Goal: Transaction & Acquisition: Purchase product/service

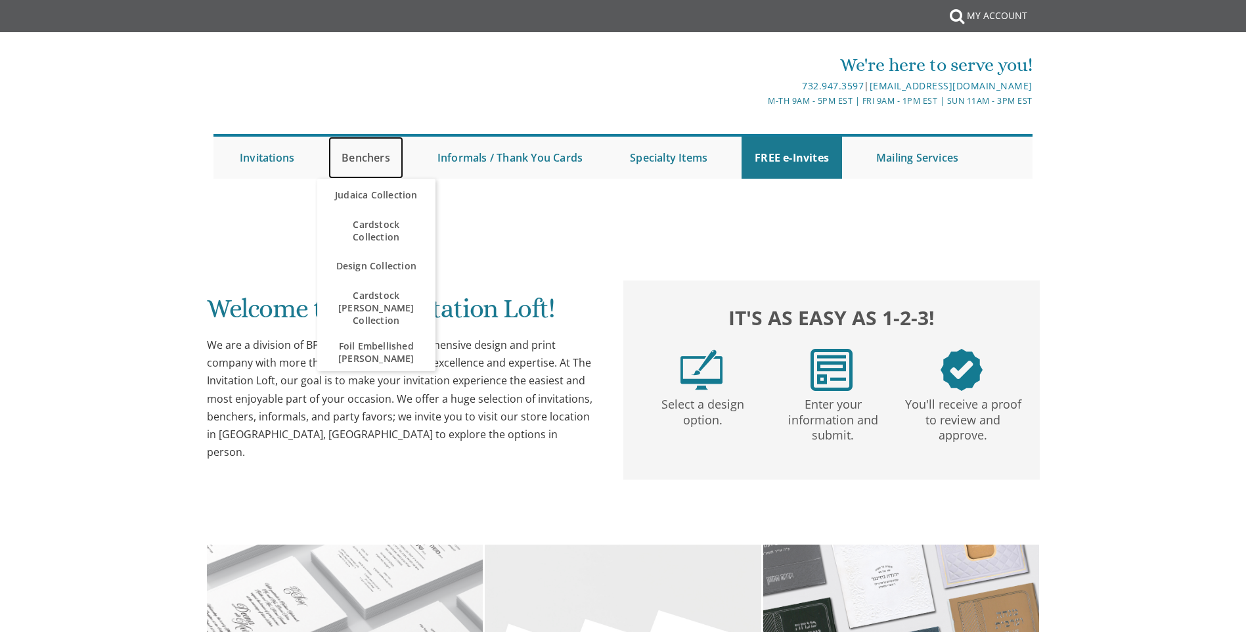
click at [351, 156] on link "Benchers" at bounding box center [365, 158] width 75 height 42
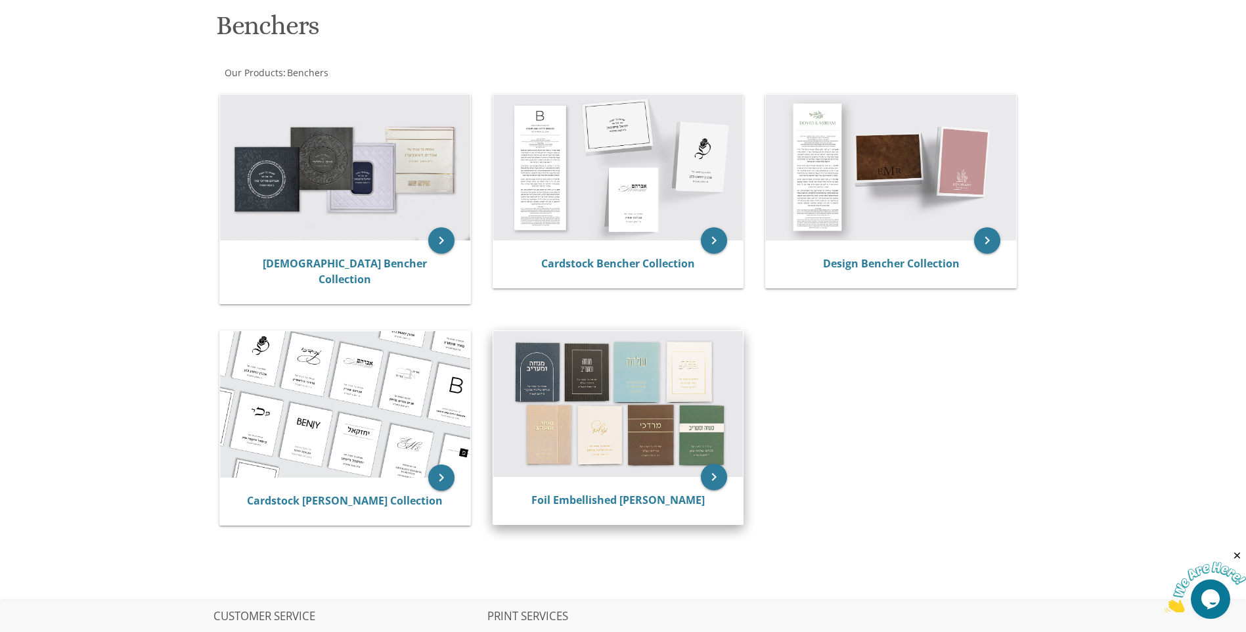
scroll to position [198, 0]
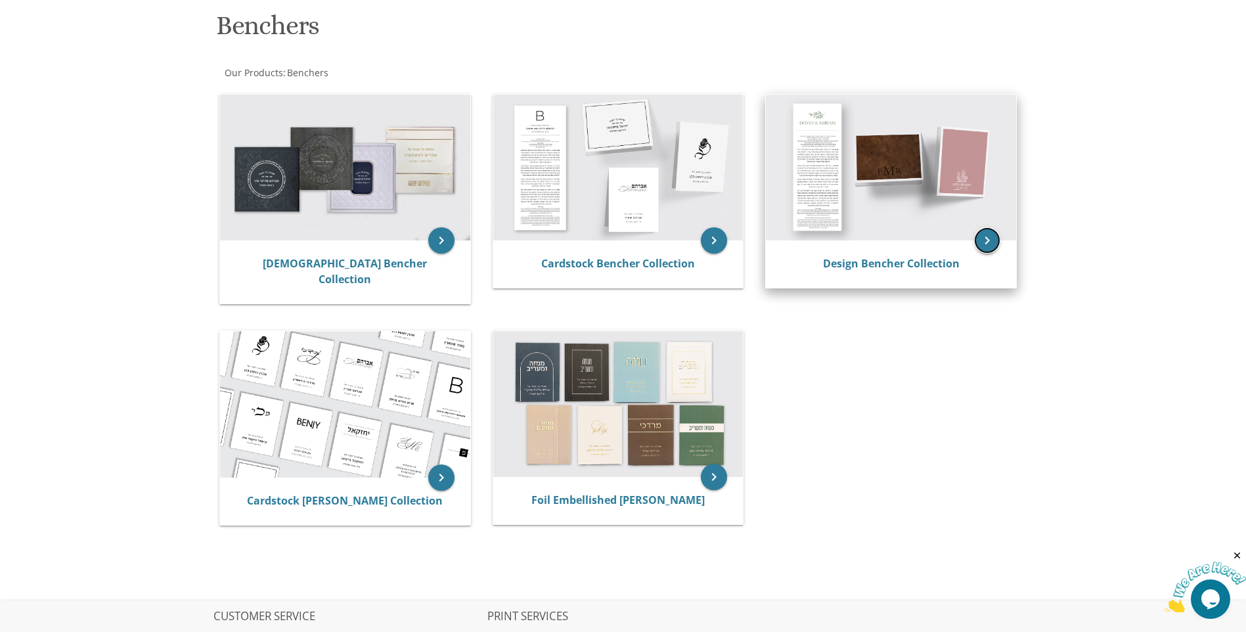
click at [991, 242] on icon "keyboard_arrow_right" at bounding box center [987, 240] width 26 height 26
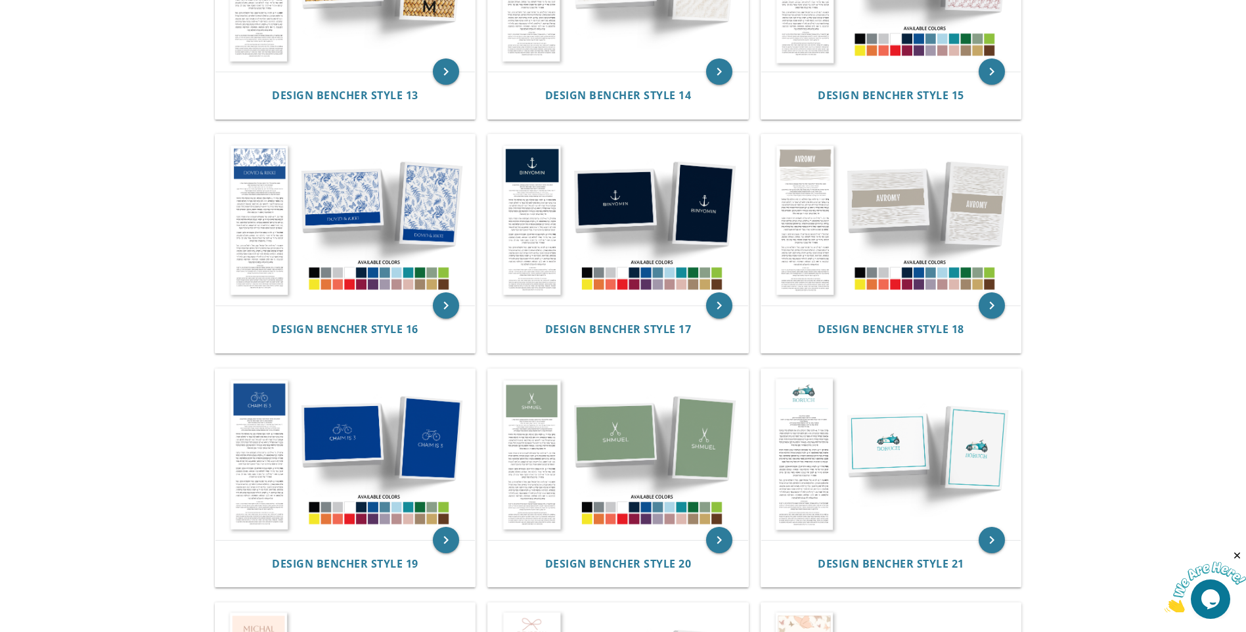
scroll to position [1315, 0]
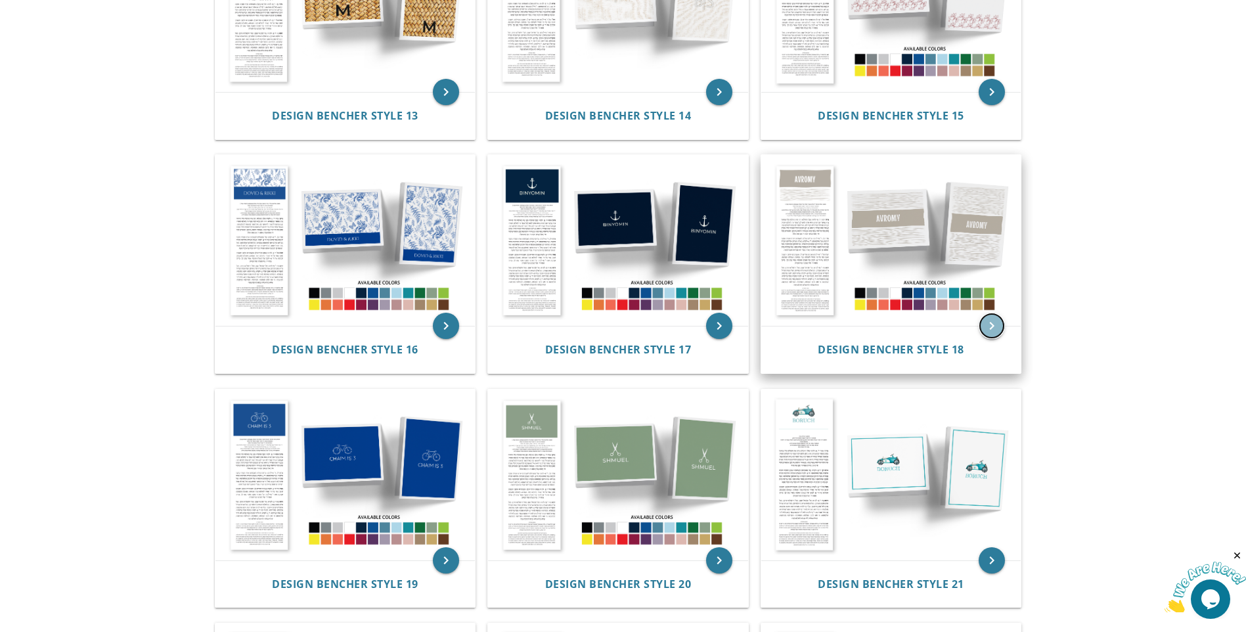
click at [987, 325] on icon "keyboard_arrow_right" at bounding box center [992, 326] width 26 height 26
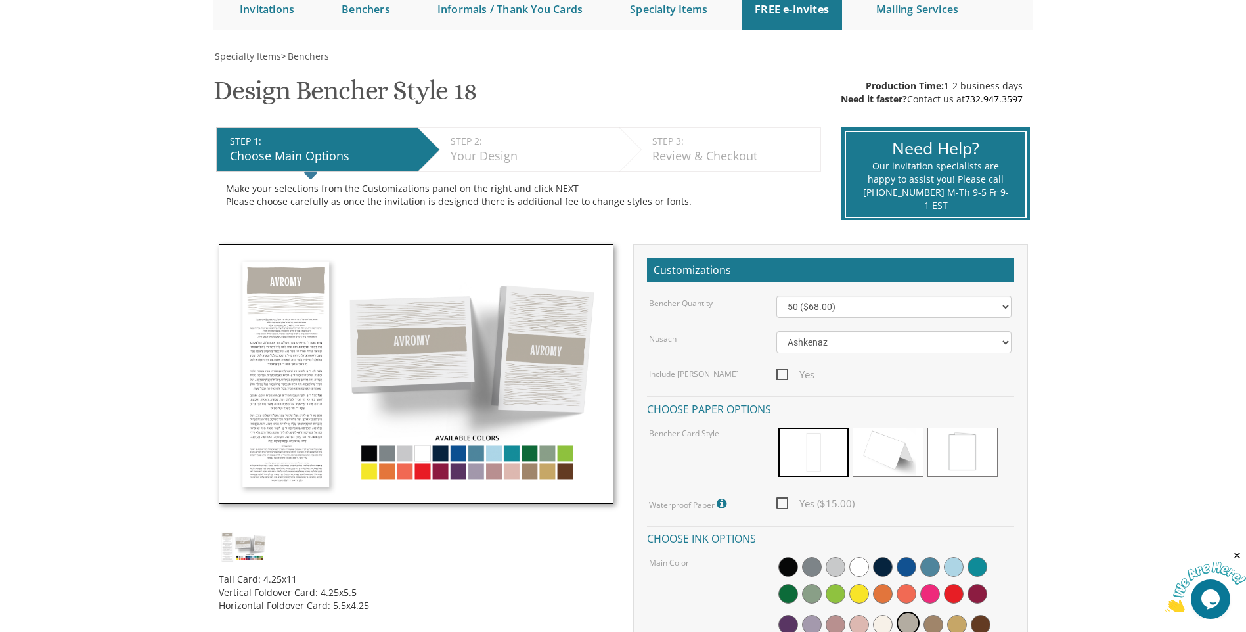
scroll to position [197, 0]
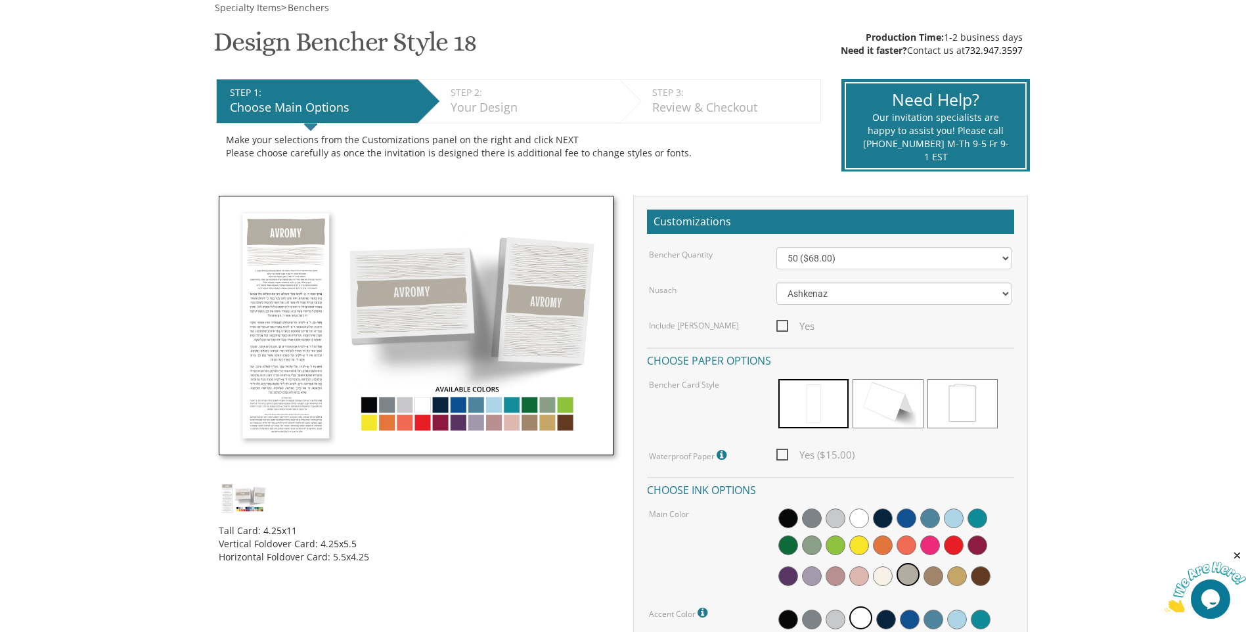
click at [534, 563] on div "Tall Card: 4.25x11 Vertical Foldover Card: 4.25x5.5 Horizontal Foldover Card: 5…" at bounding box center [416, 538] width 395 height 49
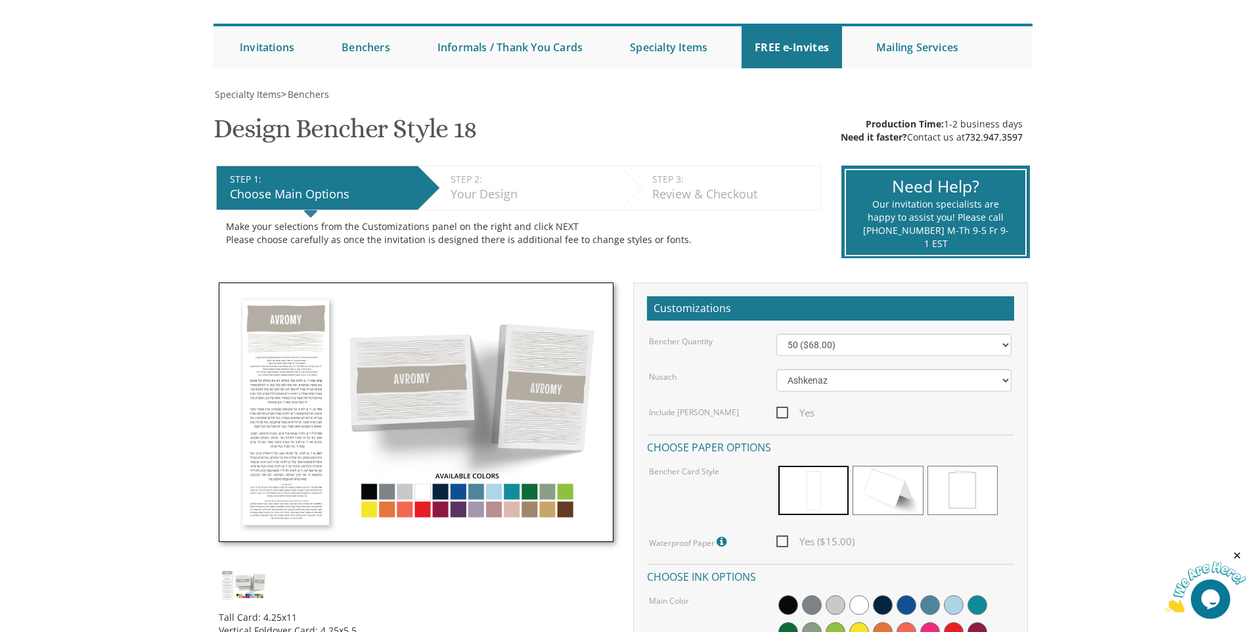
scroll to position [0, 0]
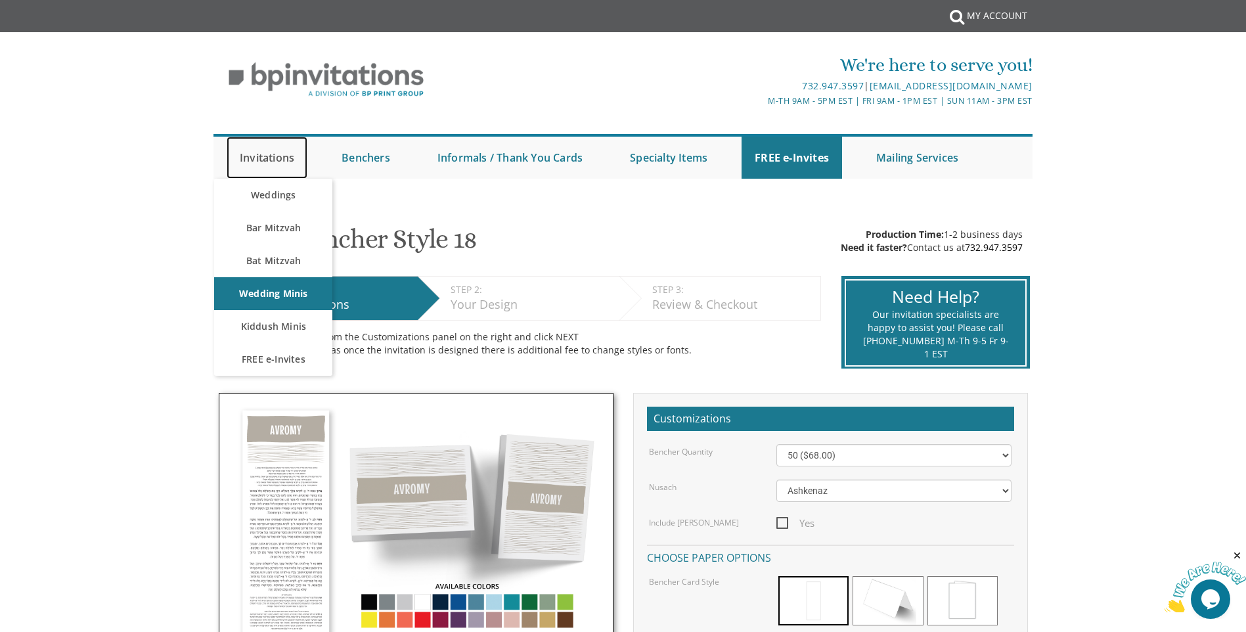
click at [252, 159] on link "Invitations" at bounding box center [267, 158] width 81 height 42
